Goal: Obtain resource: Obtain resource

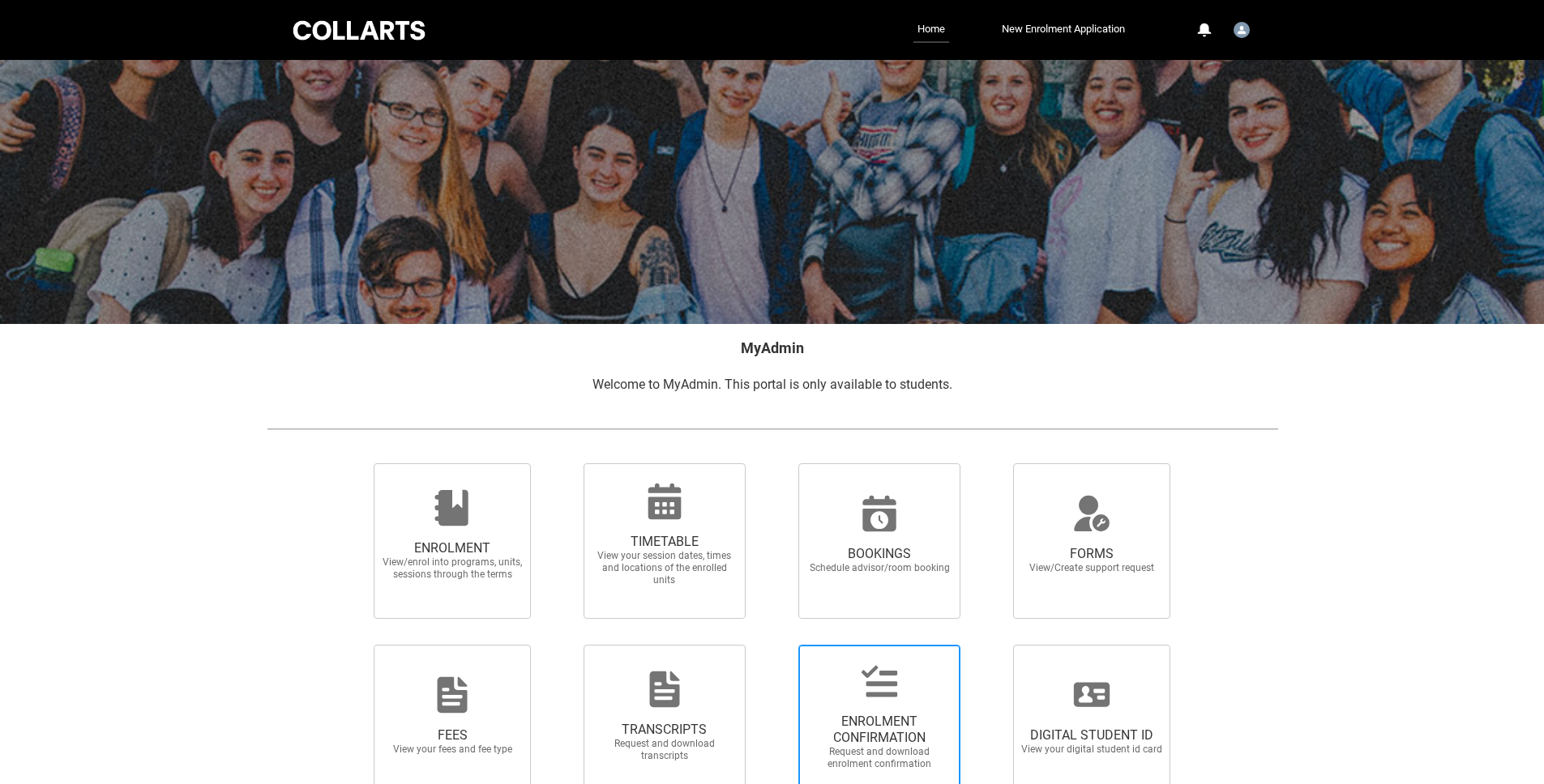
click at [864, 649] on span "ENROLMENT CONFIRMATION Request and download enrolment confirmation" at bounding box center [879, 722] width 162 height 155
click at [777, 645] on input "ENROLMENT CONFIRMATION Request and download enrolment confirmation" at bounding box center [777, 644] width 1 height 1
radio input "true"
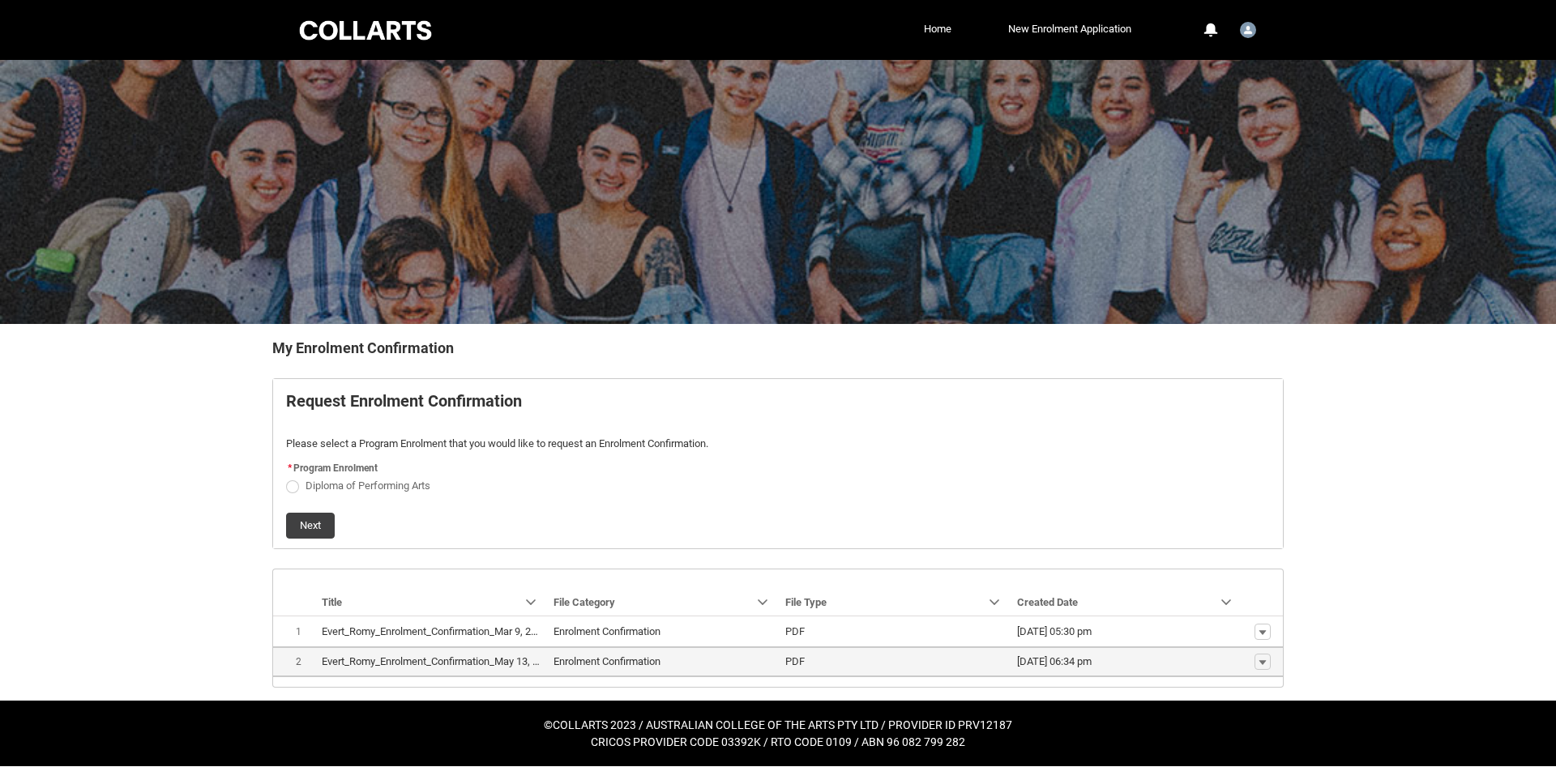
click at [1270, 661] on span "Show actions" at bounding box center [1262, 662] width 28 height 17
click at [1257, 661] on lightning-primitive-icon "button" at bounding box center [1262, 662] width 10 height 11
click at [1392, 506] on div "Skip to Main Content Collarts Education Community Home New Enrolment Applicatio…" at bounding box center [778, 383] width 1556 height 766
click at [380, 481] on span "Diploma of Performing Arts" at bounding box center [367, 486] width 124 height 12
click at [286, 477] on input "Diploma of Performing Arts" at bounding box center [286, 477] width 1 height 1
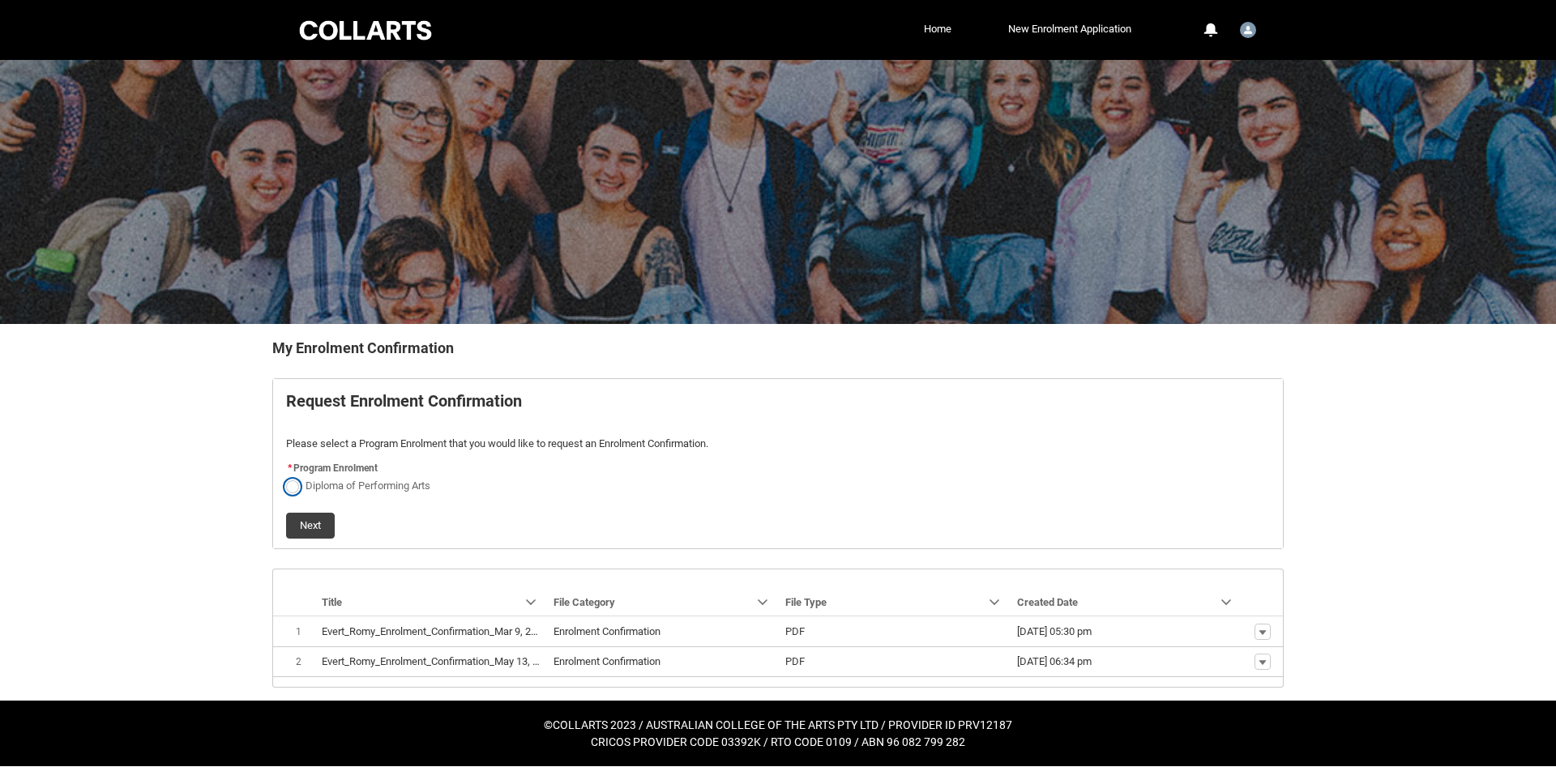
radio input "true"
click at [309, 516] on button "Next" at bounding box center [310, 525] width 49 height 26
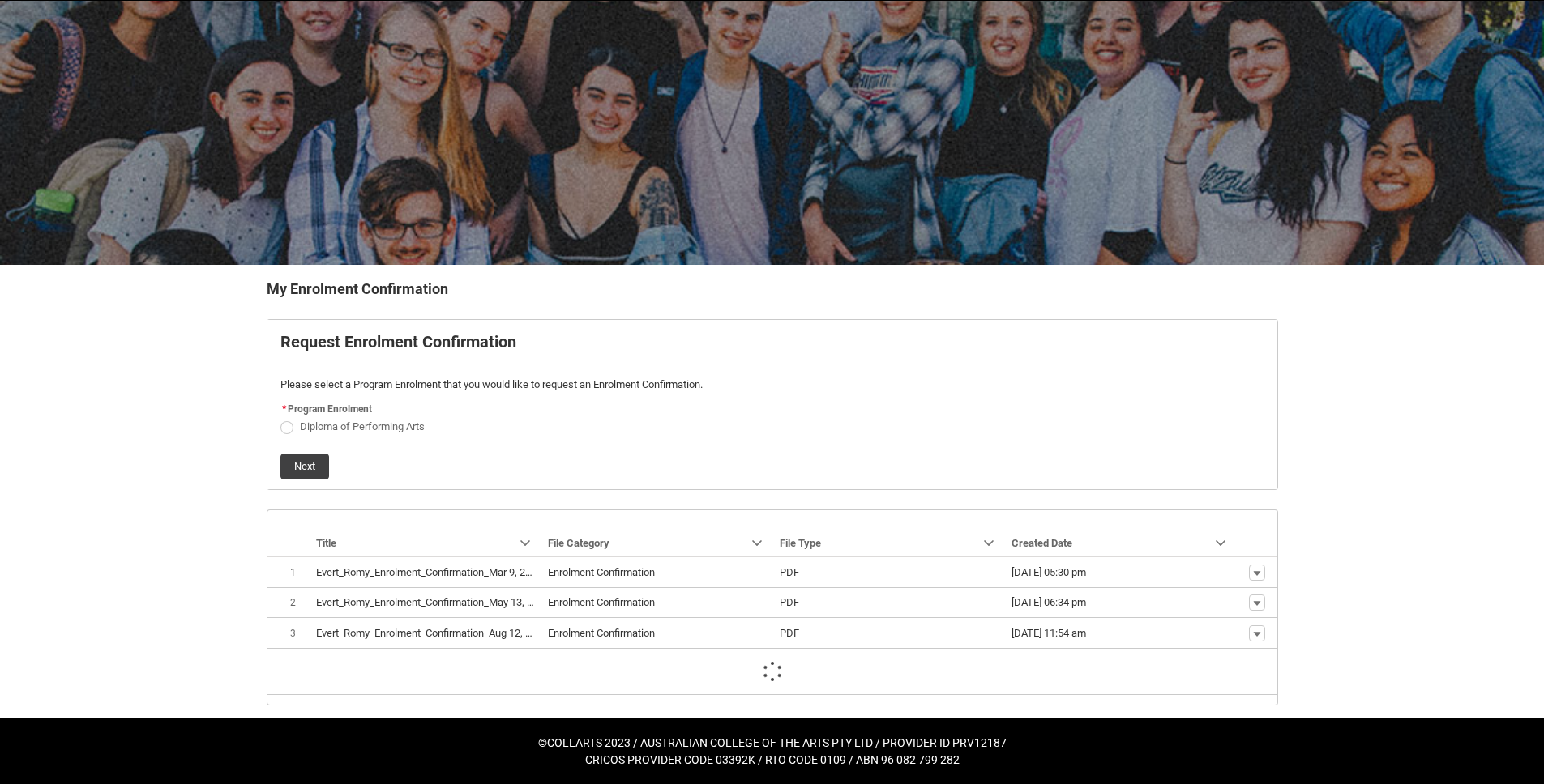
scroll to position [13, 0]
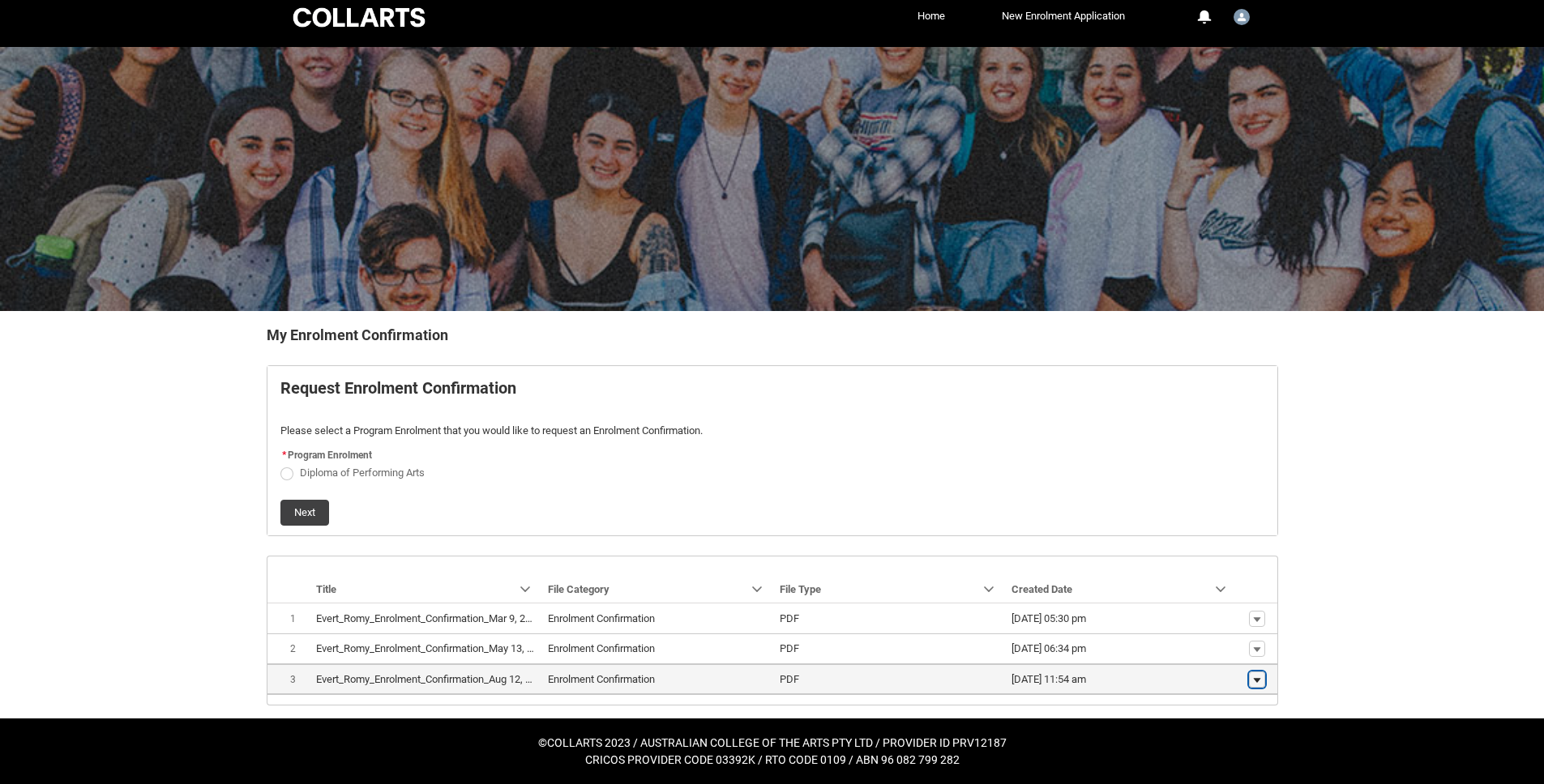
click at [1259, 673] on button "Show actions" at bounding box center [1256, 680] width 16 height 16
click at [1229, 655] on span "Download" at bounding box center [1218, 655] width 45 height 15
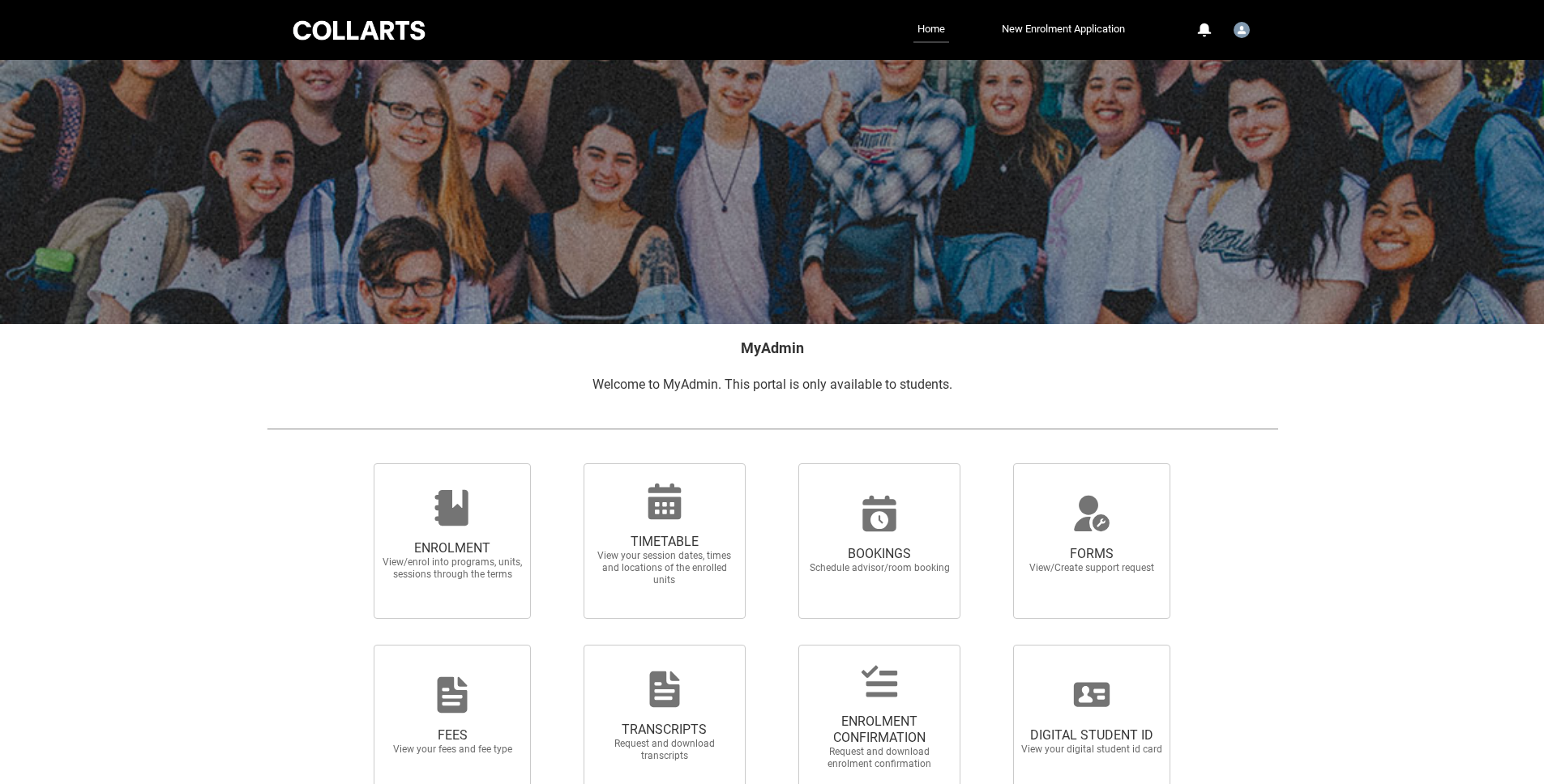
scroll to position [95, 0]
